Goal: Task Accomplishment & Management: Use online tool/utility

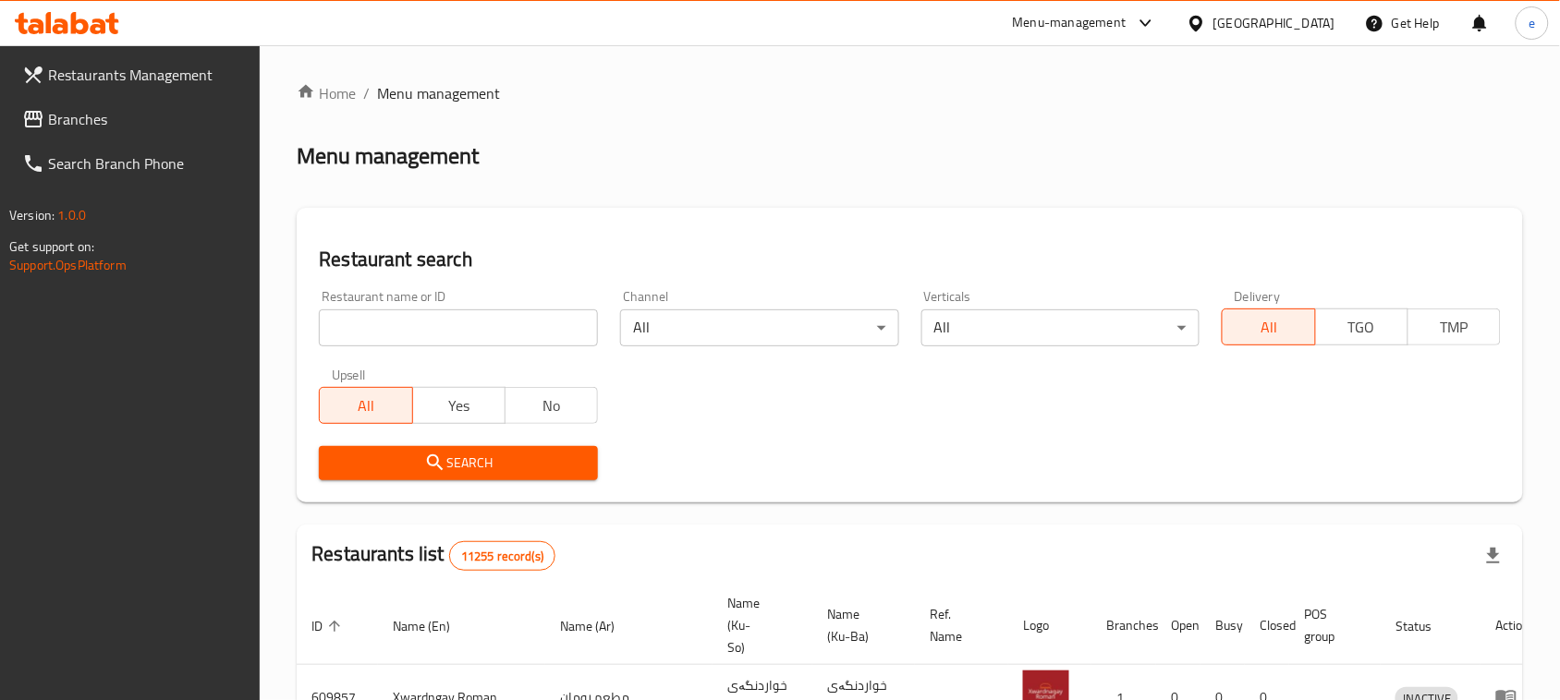
click at [52, 116] on span "Branches" at bounding box center [147, 119] width 198 height 22
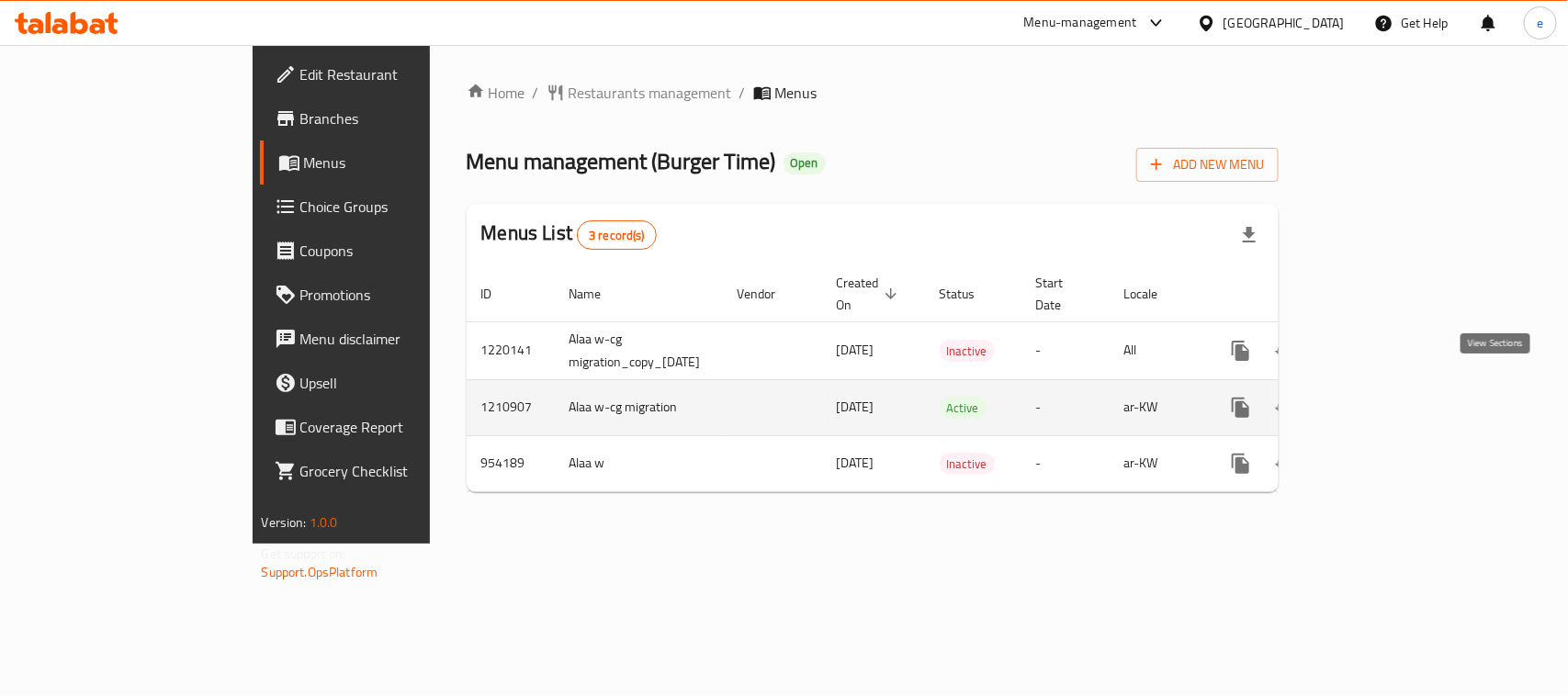
click at [1384, 397] on icon "enhanced table" at bounding box center [1373, 408] width 22 height 22
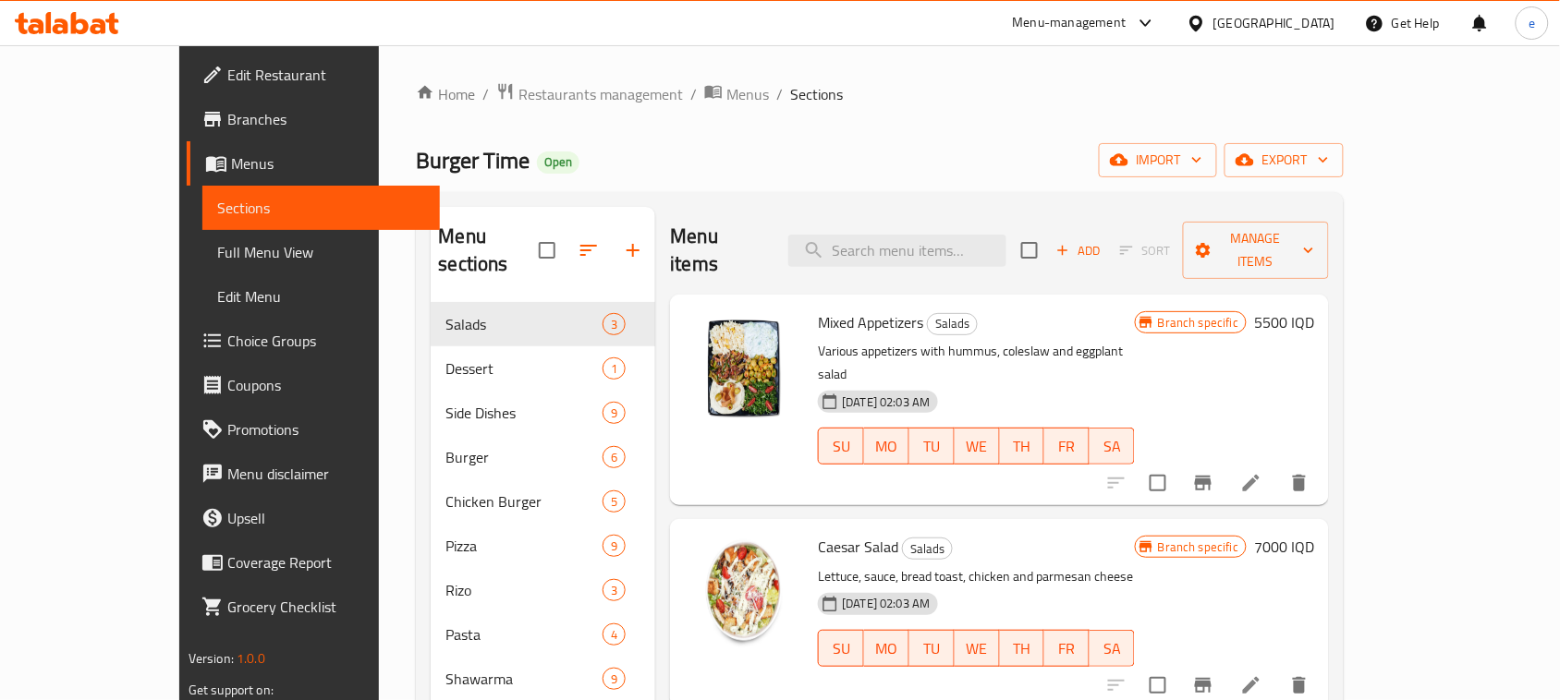
click at [217, 251] on span "Full Menu View" at bounding box center [321, 252] width 208 height 22
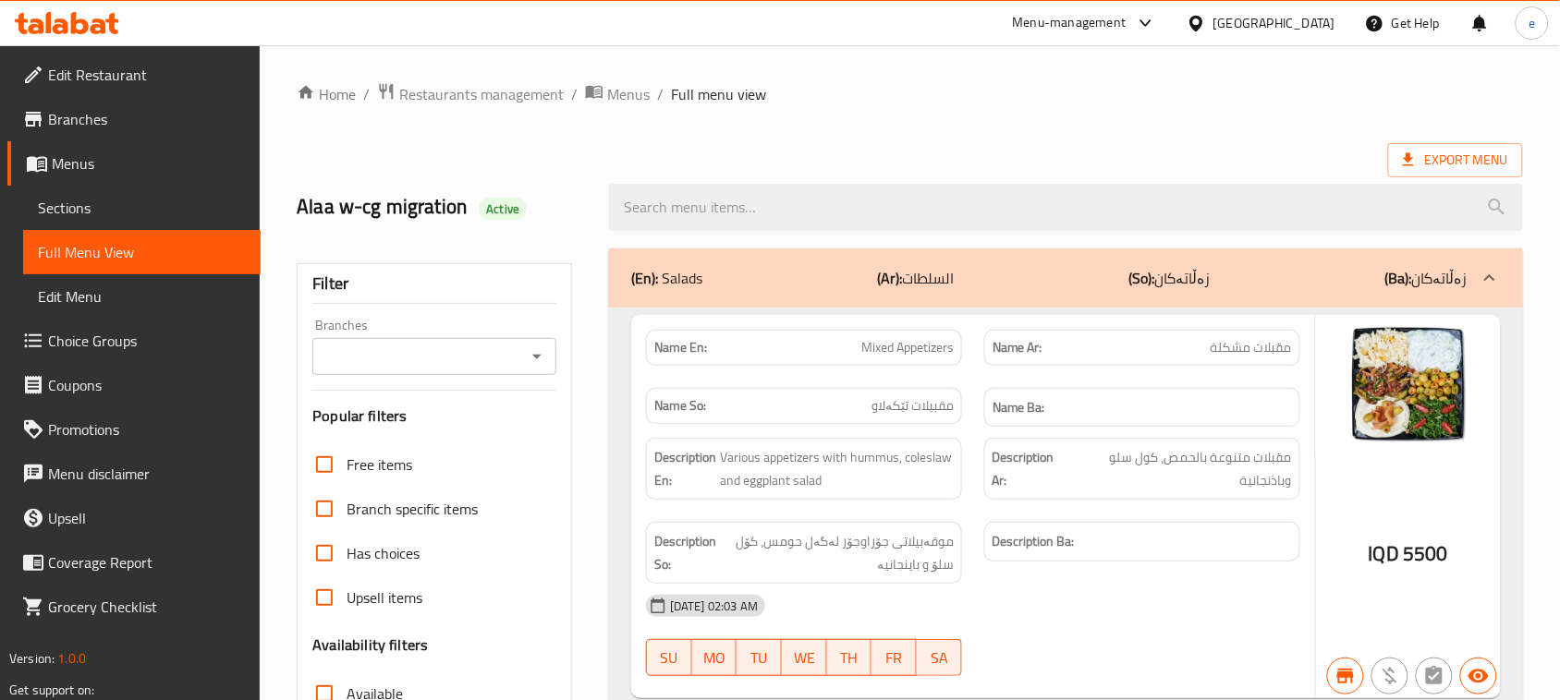
click at [526, 357] on icon "Open" at bounding box center [537, 357] width 22 height 22
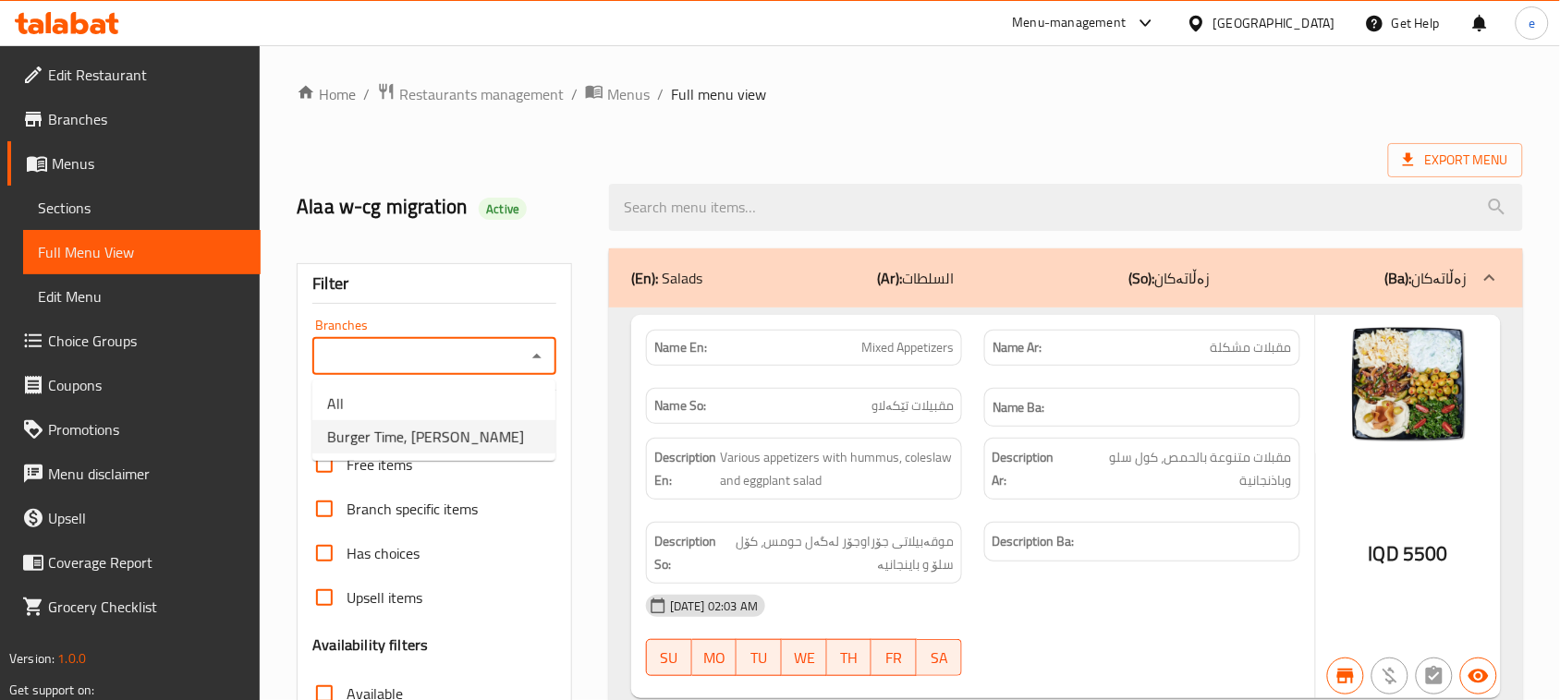
click at [487, 430] on li "Burger Time, [PERSON_NAME]" at bounding box center [433, 436] width 243 height 33
type input "Burger Time, [PERSON_NAME]"
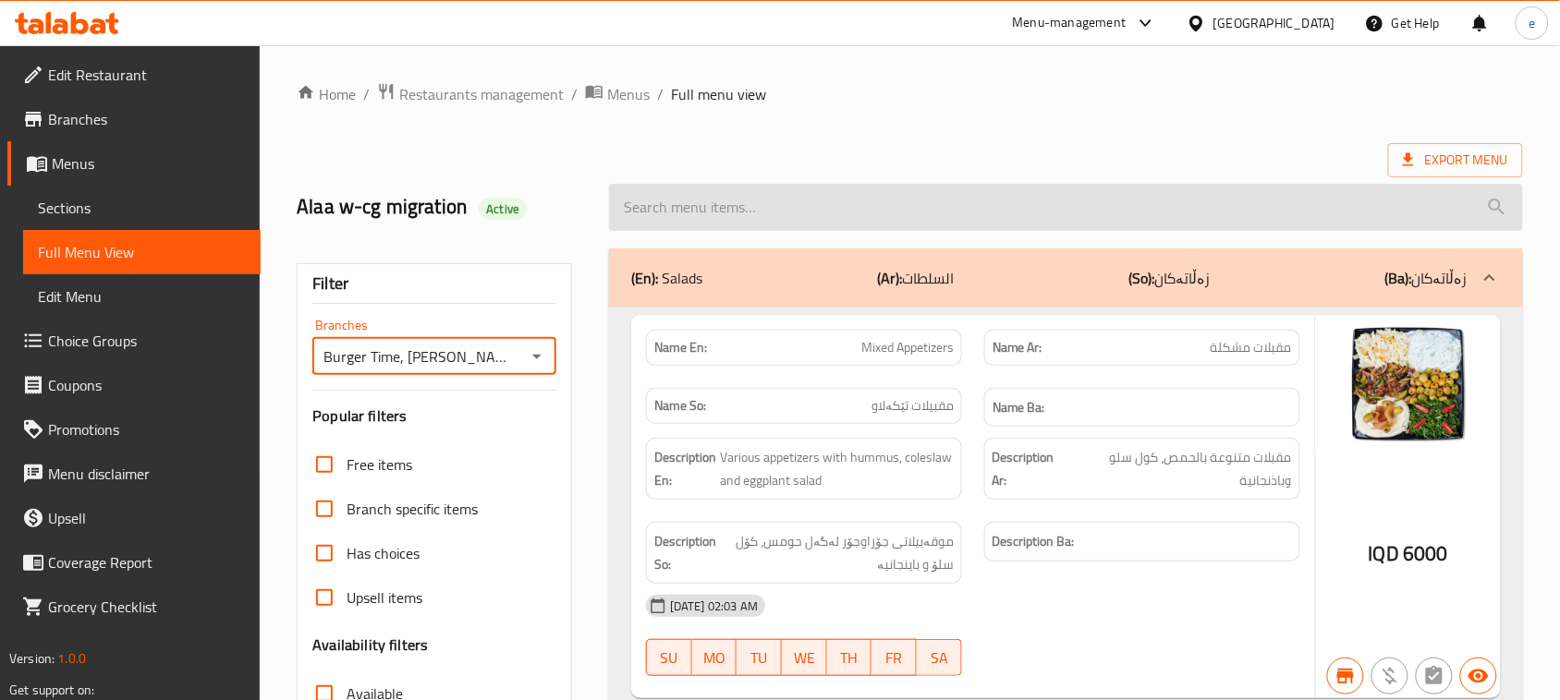
click at [799, 203] on input "search" at bounding box center [1066, 207] width 914 height 47
paste input "Meat Shawrma Burger"
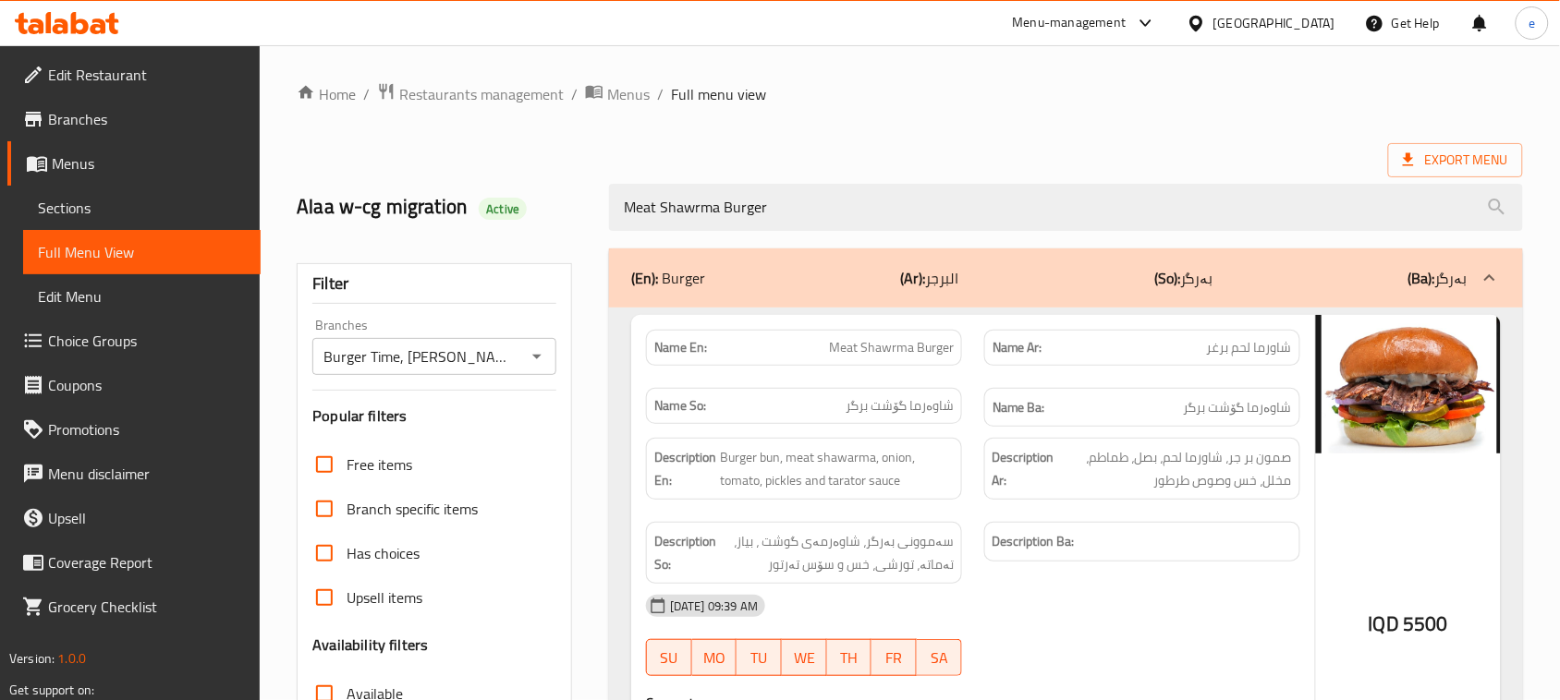
scroll to position [231, 0]
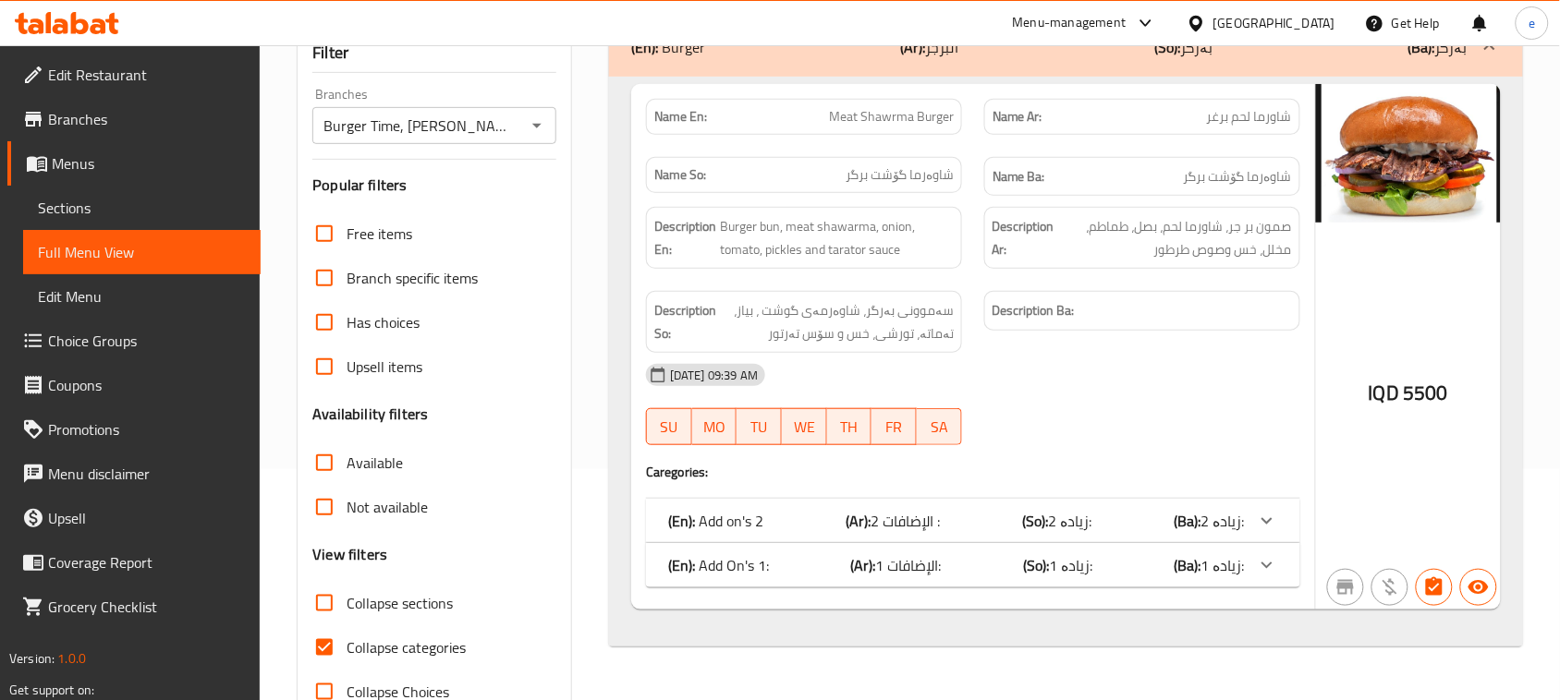
type input "Meat Shawrma Burger"
click at [1060, 535] on span "زیادە 1:" at bounding box center [1070, 521] width 43 height 28
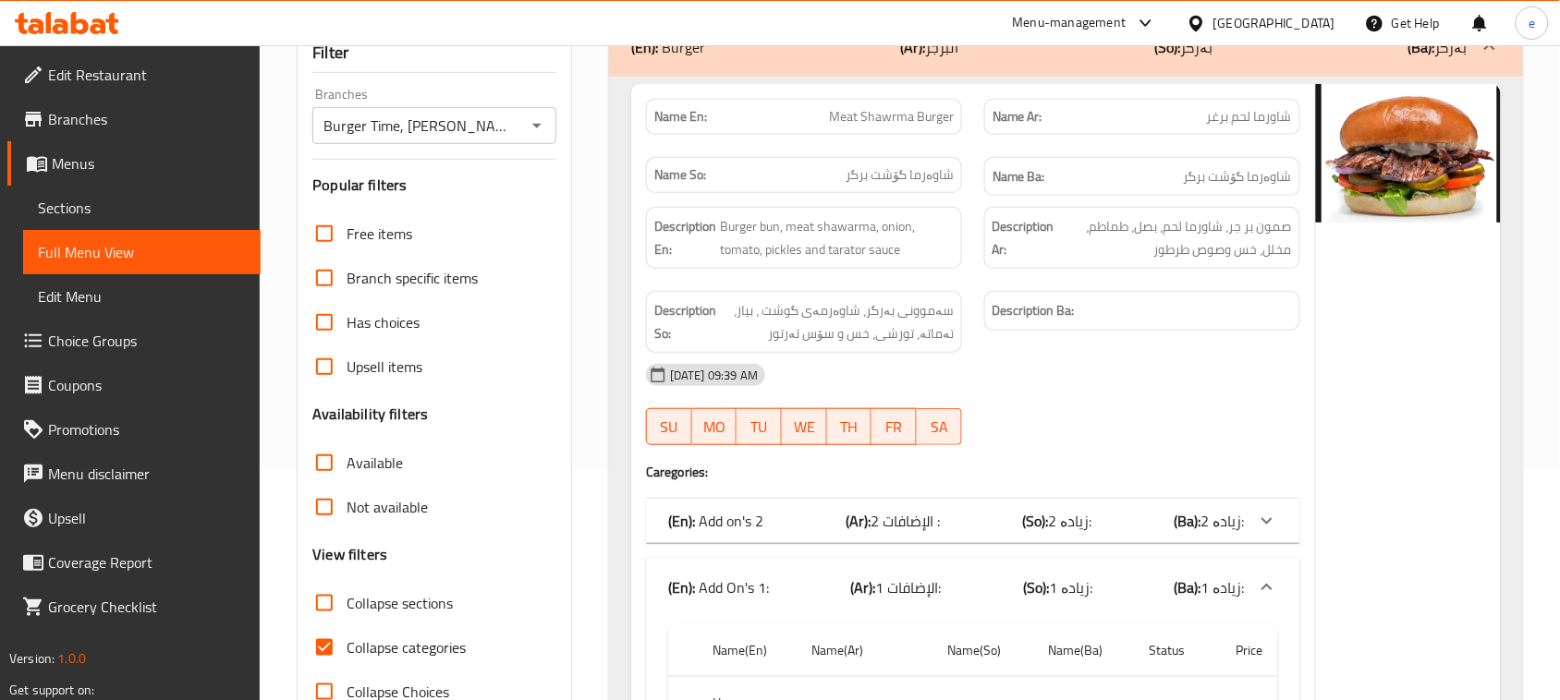
click at [1069, 580] on span "زیادە 1:" at bounding box center [1070, 588] width 43 height 28
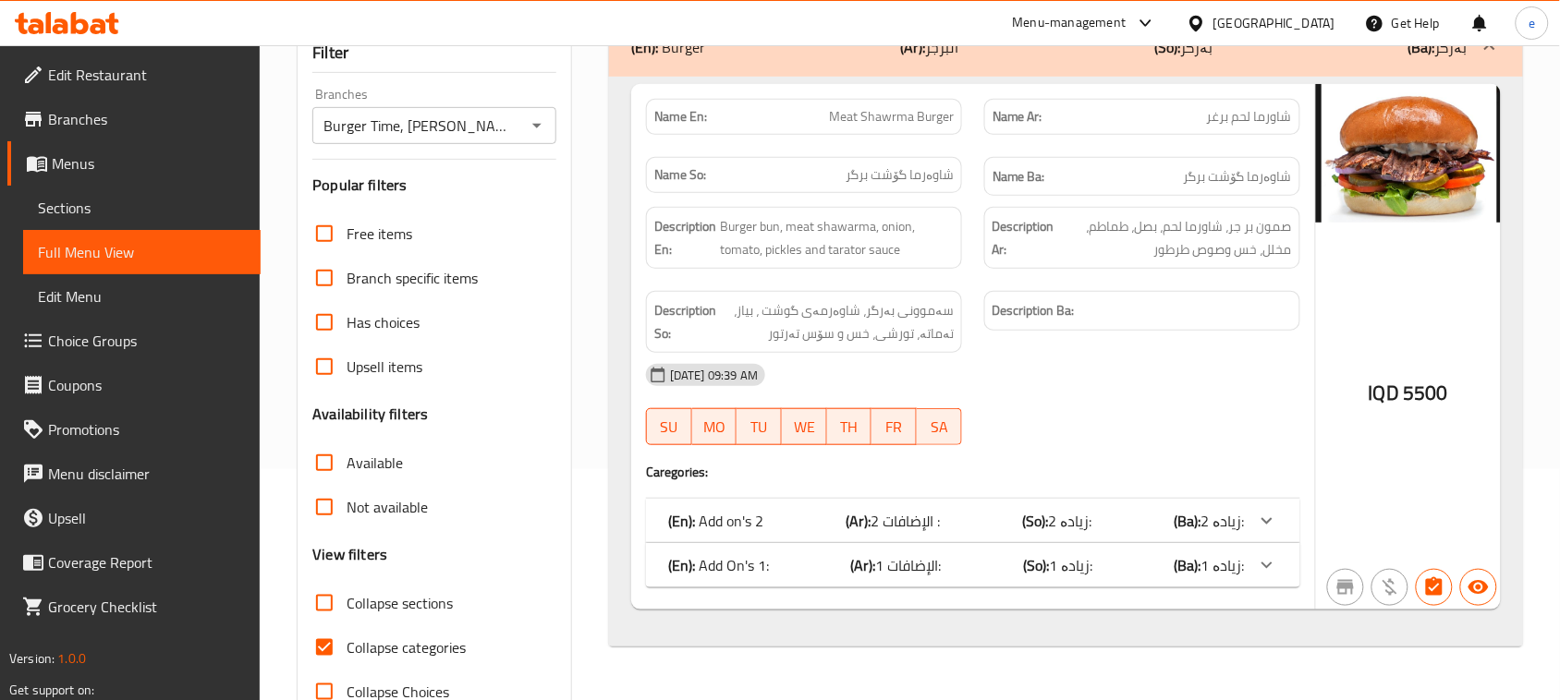
click at [526, 121] on icon "Open" at bounding box center [537, 126] width 22 height 22
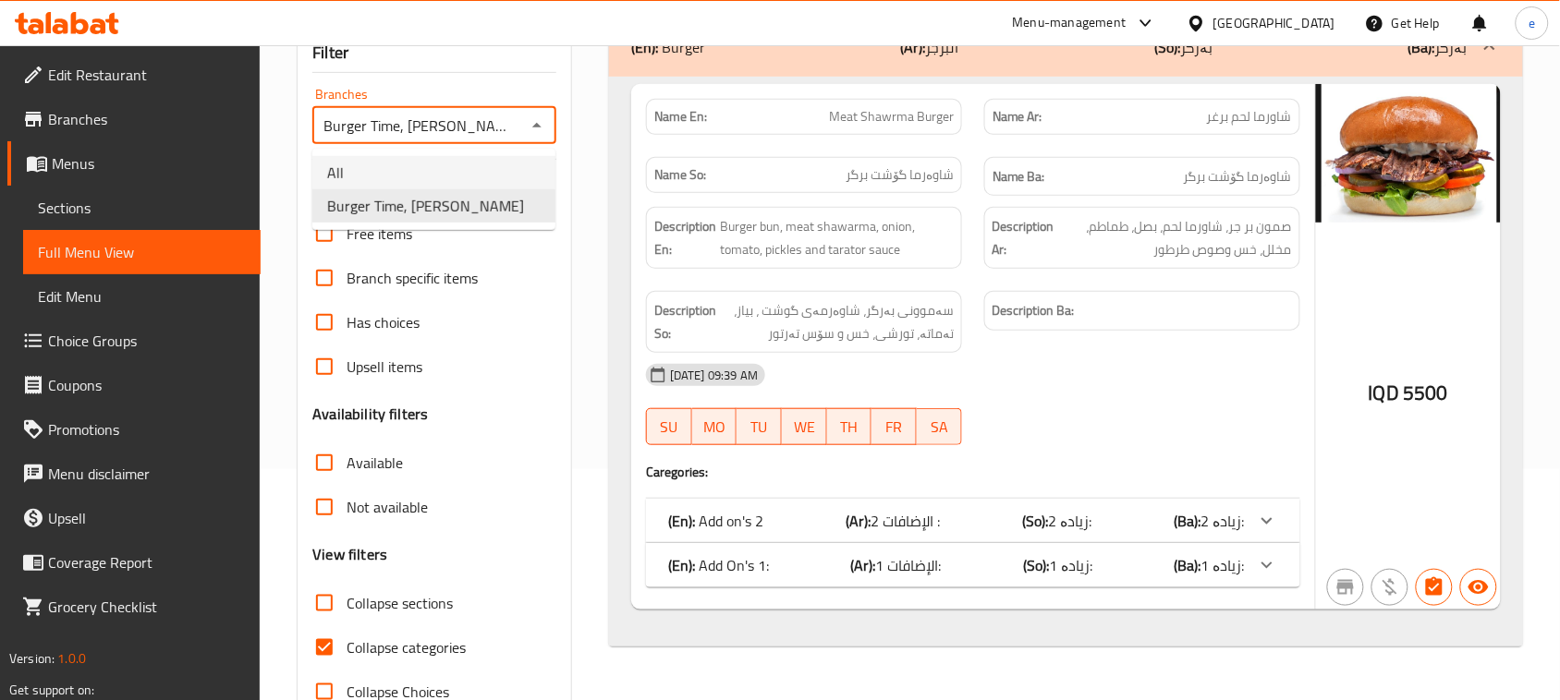
click at [511, 169] on li "All" at bounding box center [433, 172] width 243 height 33
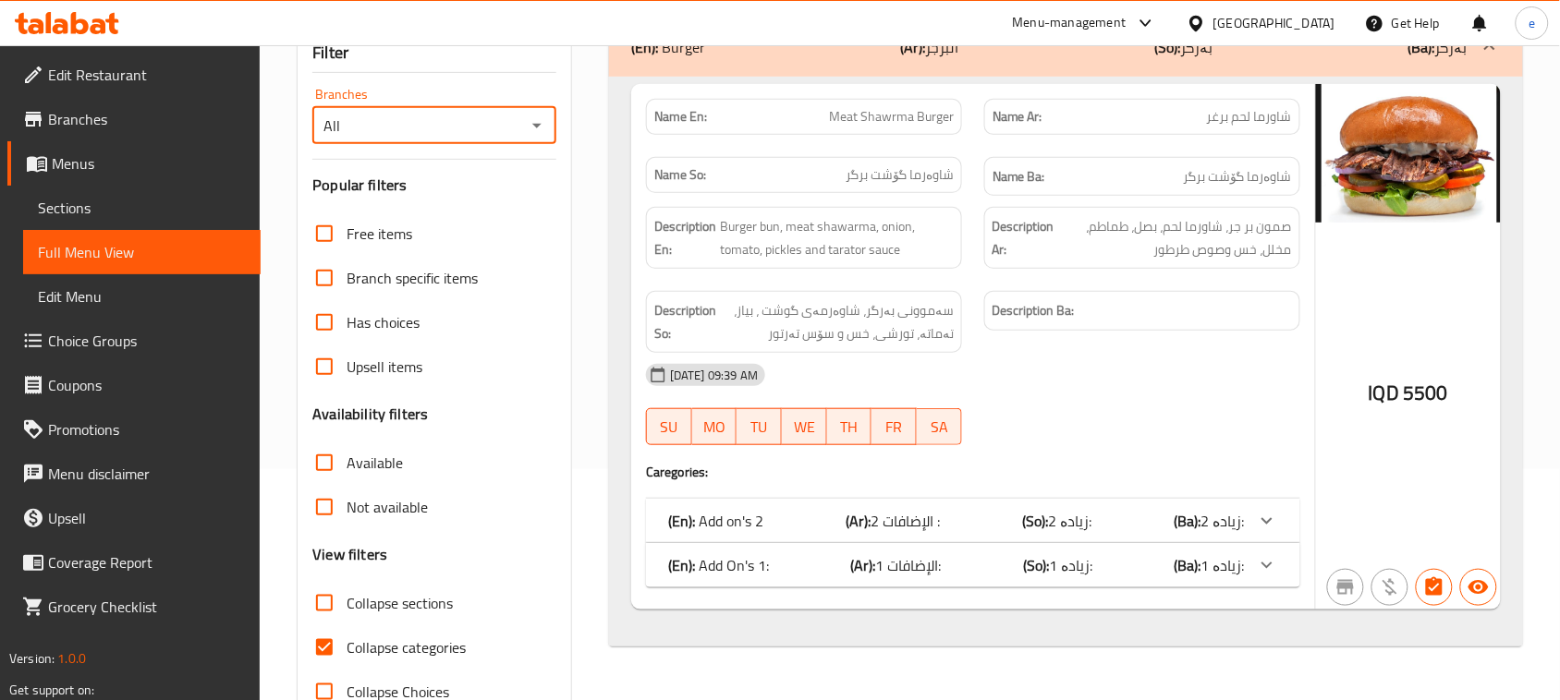
click at [533, 137] on icon "Open" at bounding box center [537, 126] width 22 height 22
click at [492, 217] on li "Burger Time, [PERSON_NAME]" at bounding box center [433, 205] width 243 height 33
type input "Burger Time, [PERSON_NAME]"
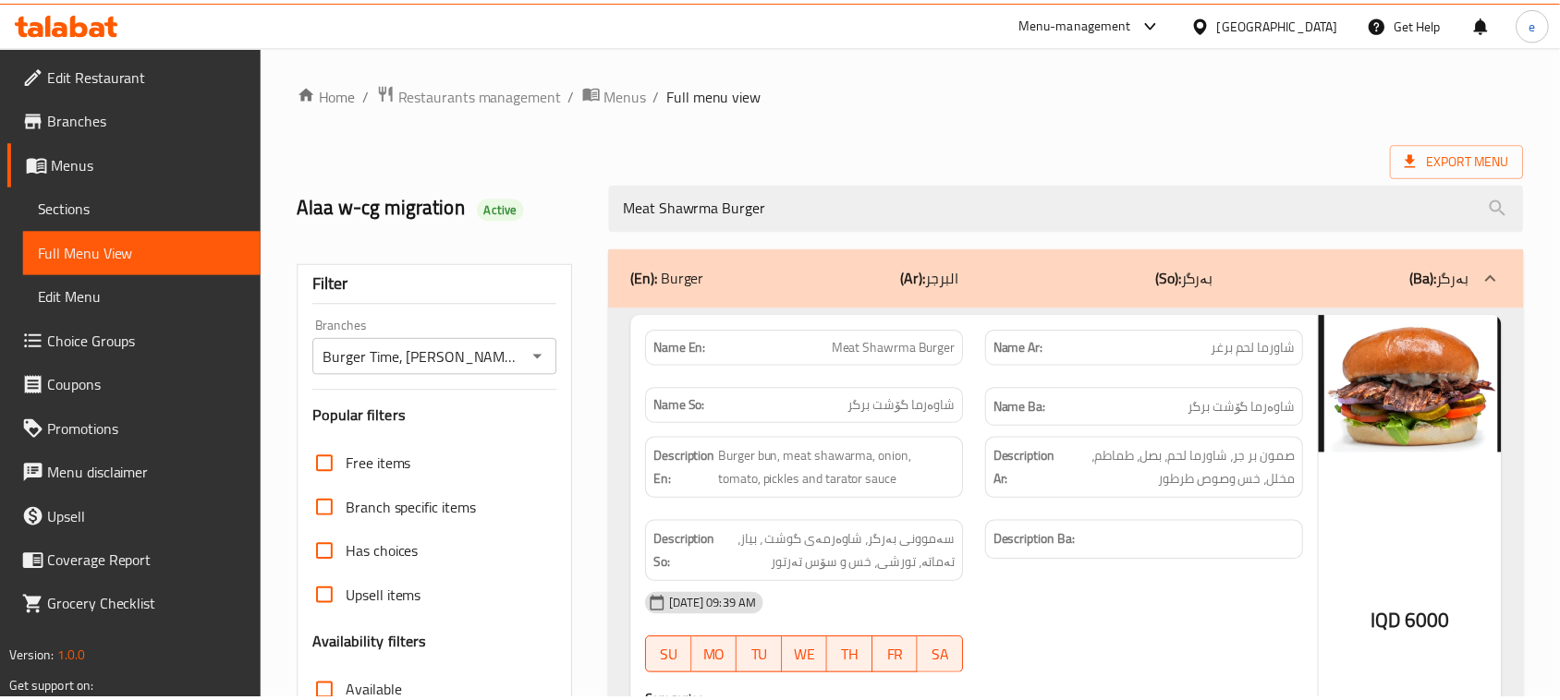
scroll to position [283, 0]
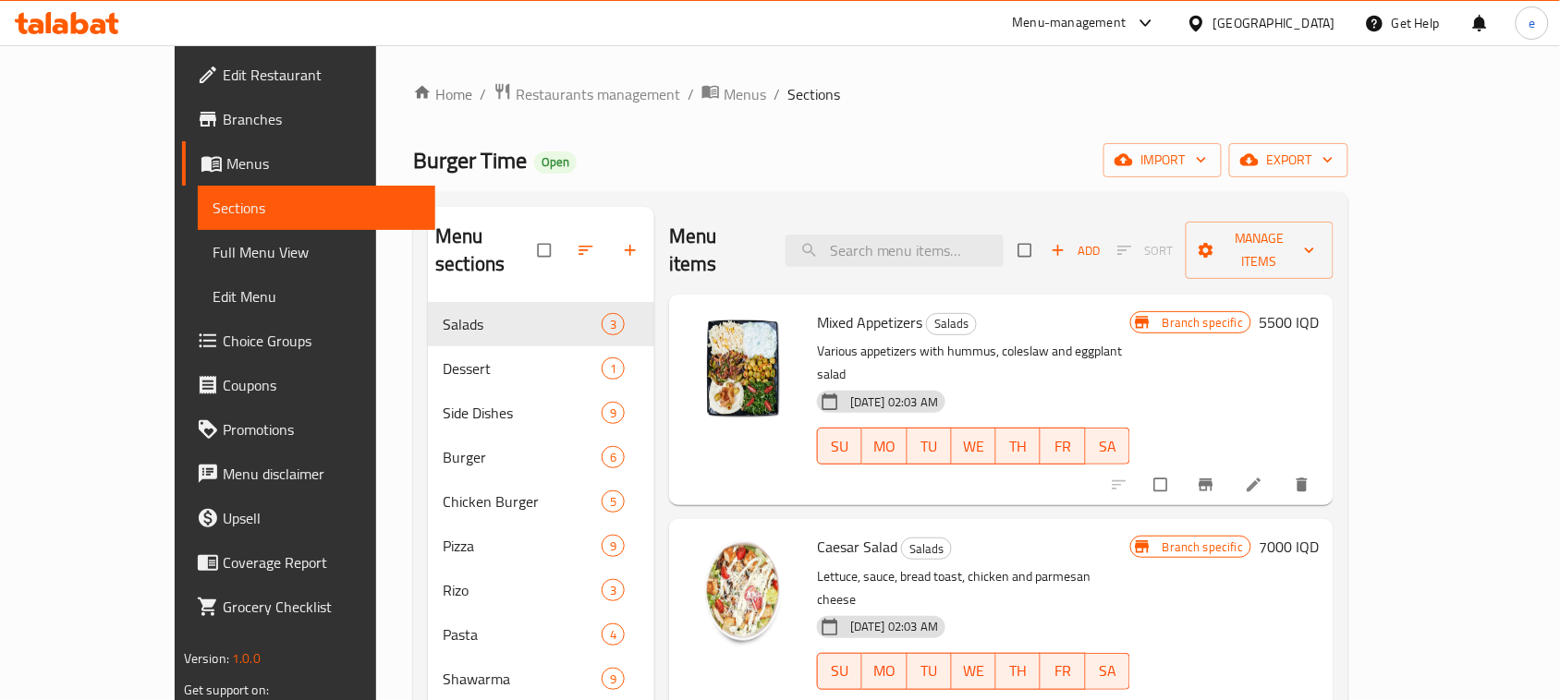
click at [47, 30] on icon at bounding box center [49, 22] width 6 height 21
